Goal: Find specific page/section: Find specific page/section

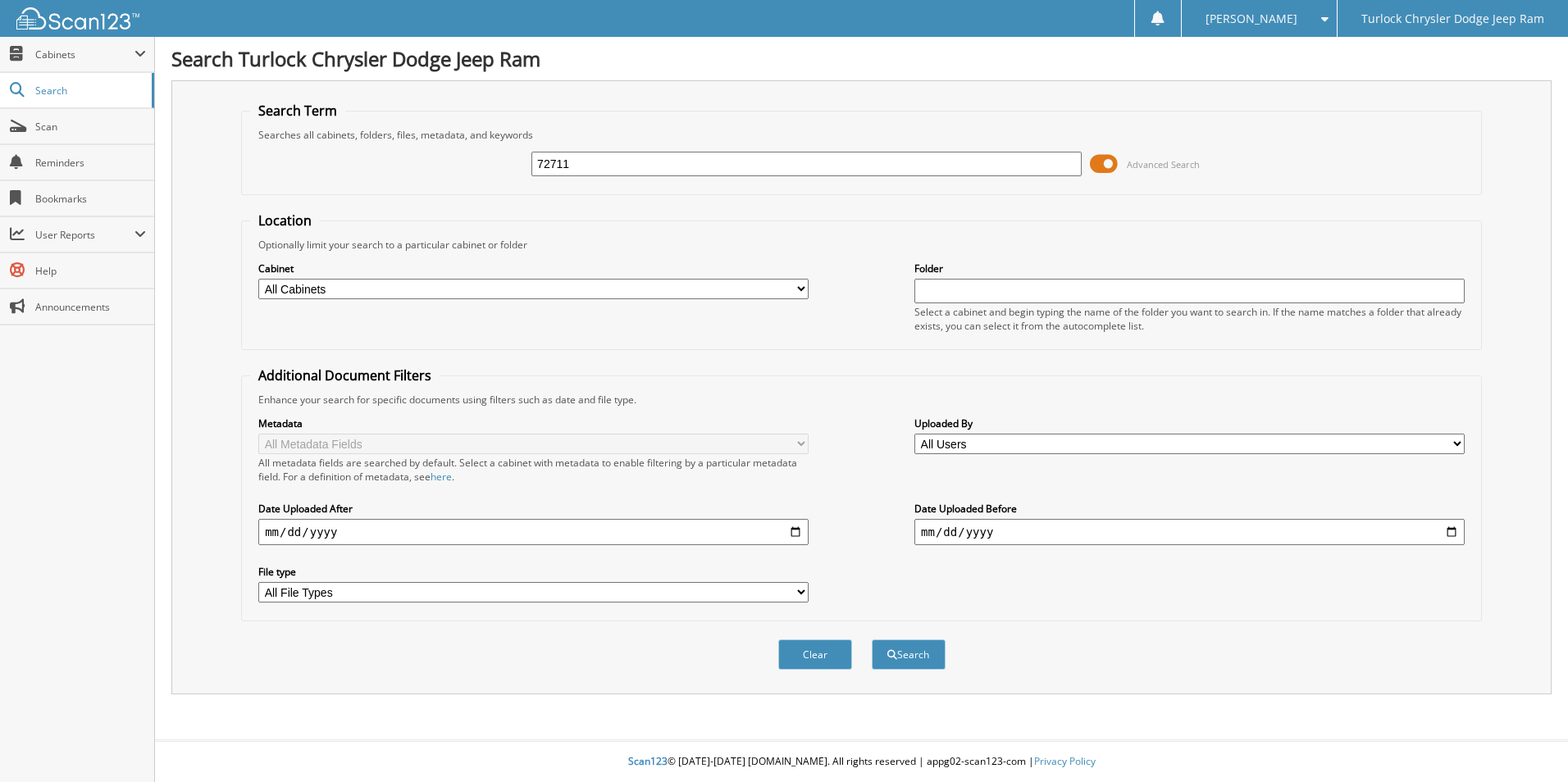
type input "72711"
click at [872, 640] on button "Search" at bounding box center [909, 655] width 74 height 30
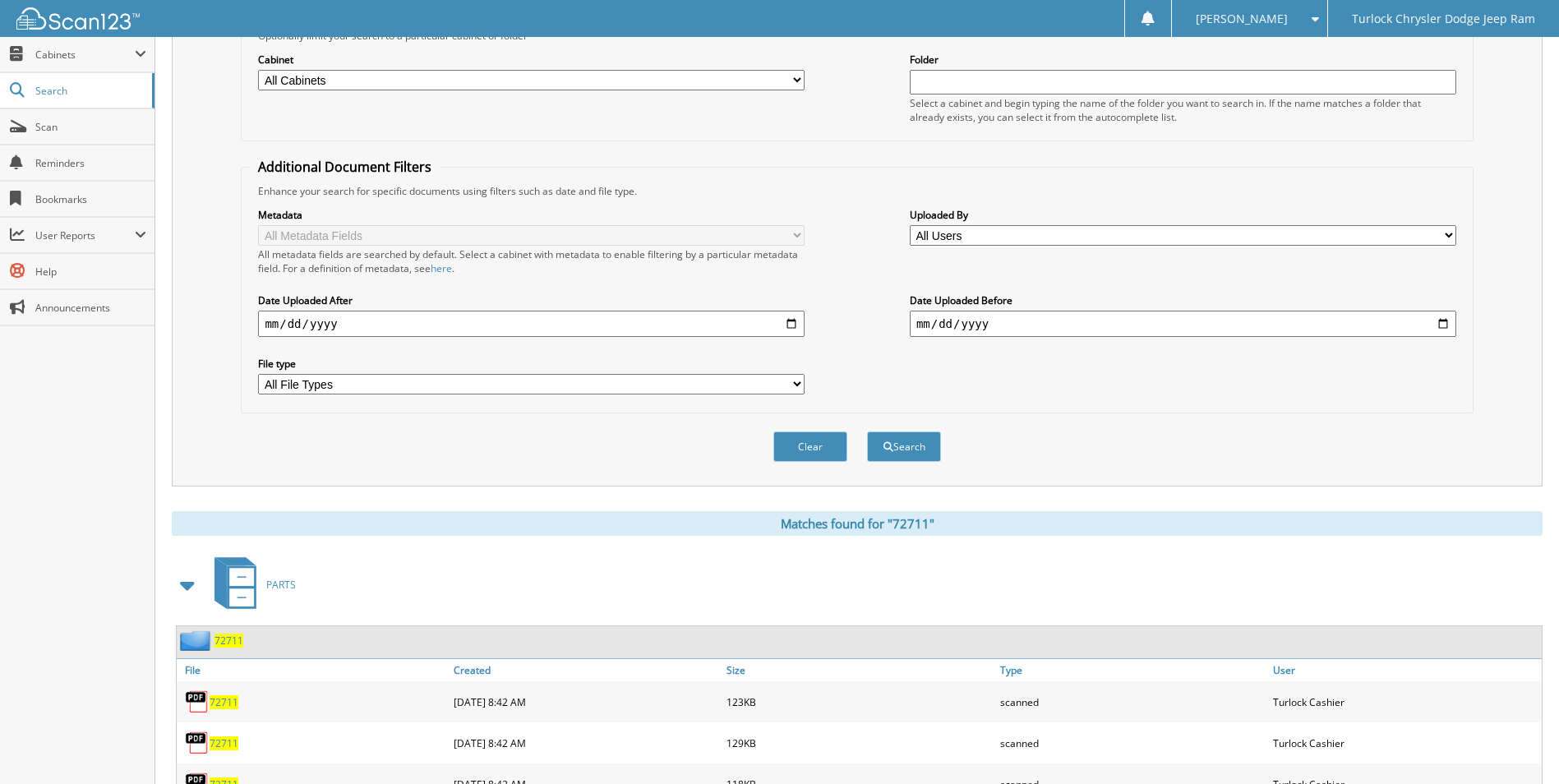
scroll to position [281, 0]
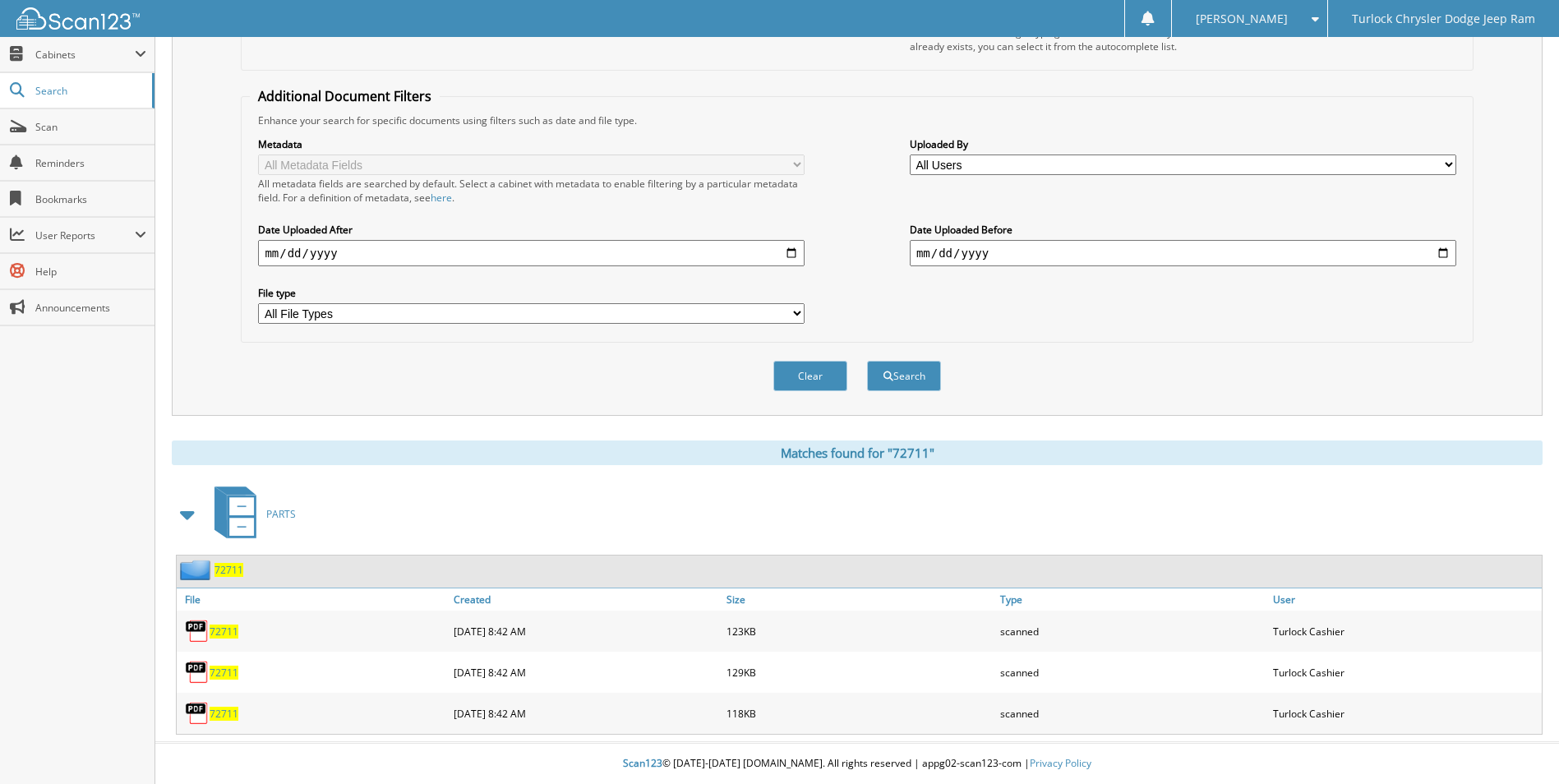
click at [226, 613] on div "72711 [DATE] 8:42 AM 123KB scanned" at bounding box center [860, 632] width 1365 height 41
click at [222, 640] on div "72711" at bounding box center [313, 632] width 273 height 33
click at [227, 632] on span "72711" at bounding box center [224, 632] width 29 height 14
